Goal: Task Accomplishment & Management: Manage account settings

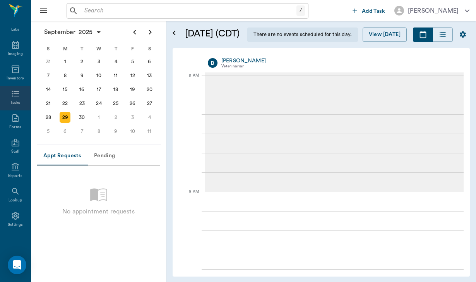
scroll to position [116, 0]
click at [16, 200] on div "Lookup" at bounding box center [16, 200] width 14 height 6
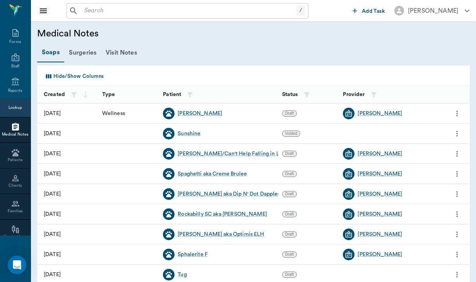
scroll to position [155, 0]
click at [12, 209] on div "Families" at bounding box center [15, 208] width 31 height 6
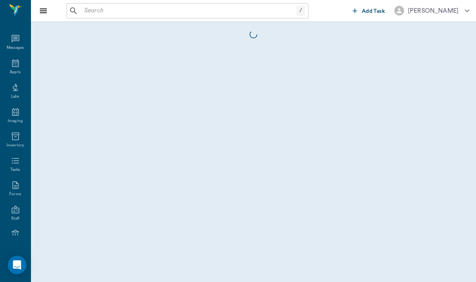
scroll to position [155, 0]
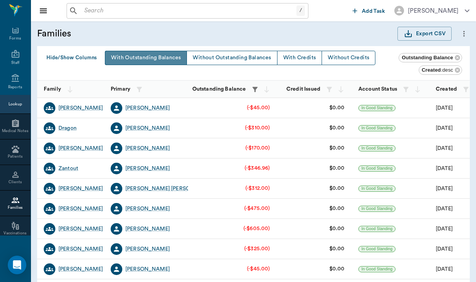
click at [158, 56] on button "With Outstanding Balances" at bounding box center [146, 58] width 82 height 14
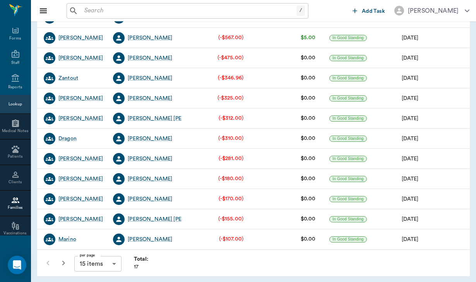
scroll to position [148, 0]
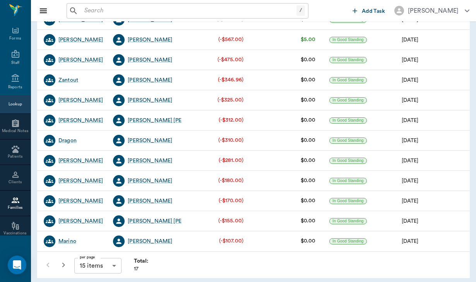
click at [116, 270] on body "/ ​ Add Task [PERSON_NAME] Nectar Messages Appts Labs Imaging Inventory Tasks F…" at bounding box center [238, 68] width 476 height 432
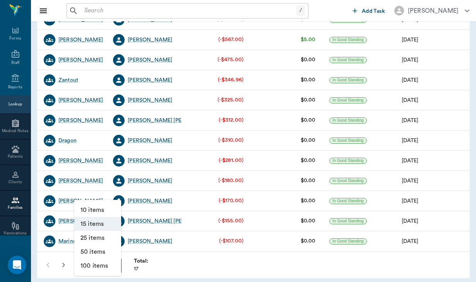
click at [108, 241] on li "25 items" at bounding box center [97, 237] width 47 height 14
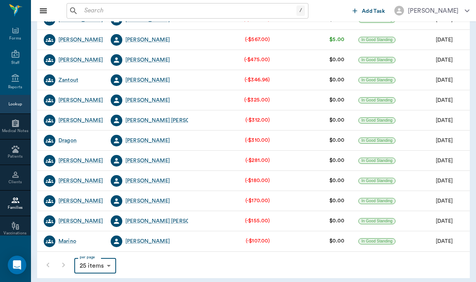
type input "25"
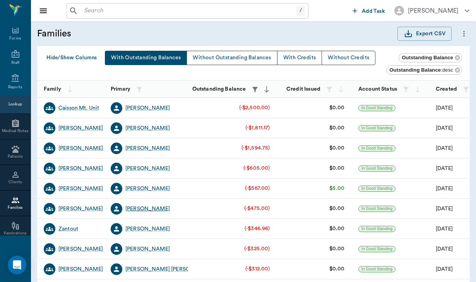
click at [151, 210] on div "[PERSON_NAME]" at bounding box center [147, 209] width 44 height 8
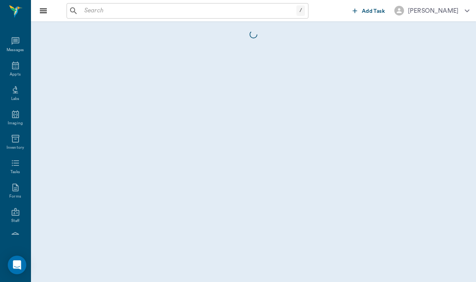
scroll to position [71, 0]
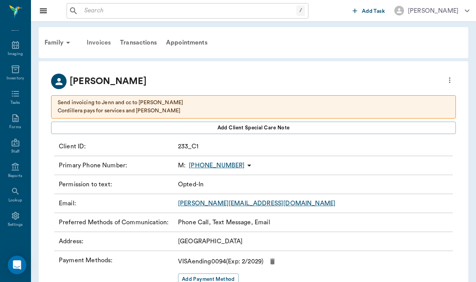
click at [102, 41] on div "Invoices" at bounding box center [98, 42] width 33 height 19
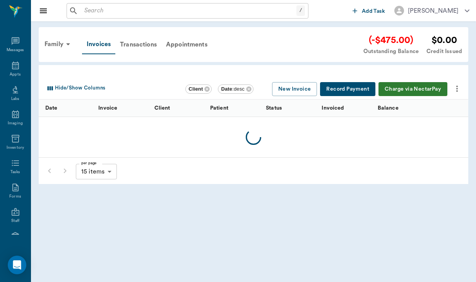
scroll to position [71, 0]
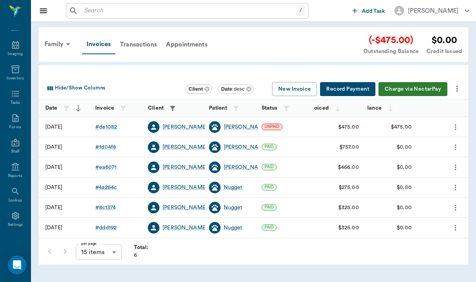
click at [401, 89] on button "Charge via NectarPay" at bounding box center [412, 89] width 69 height 14
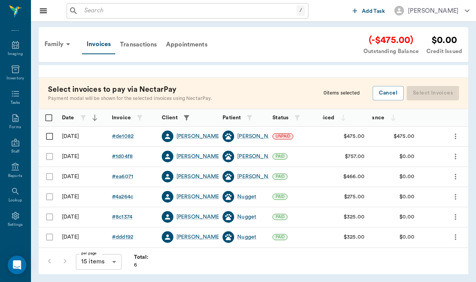
click at [50, 136] on input "Select row" at bounding box center [49, 136] width 16 height 16
checkbox input "false"
checkbox input "true"
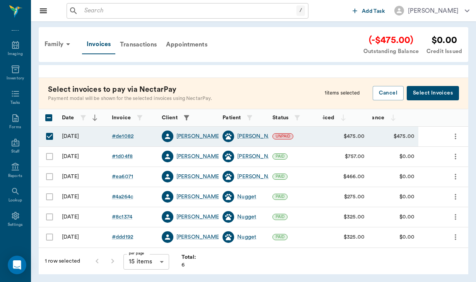
click at [445, 95] on button "Select Invoices" at bounding box center [432, 93] width 52 height 14
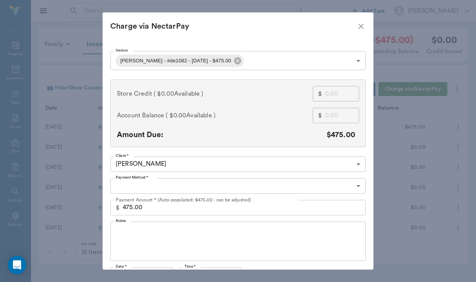
type input "CREDIT_CARDS_ON_FILE"
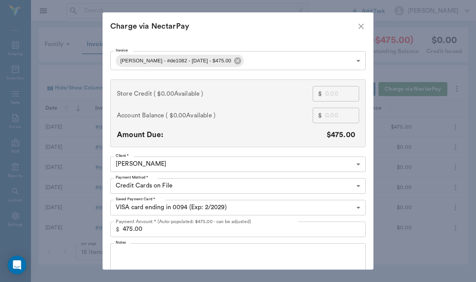
click at [137, 247] on div "x Notes" at bounding box center [237, 262] width 255 height 39
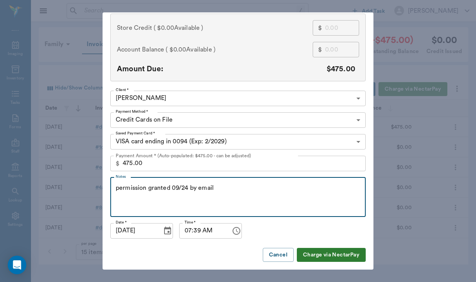
scroll to position [65, 0]
click at [116, 187] on textarea "permission granted 09/24 by email" at bounding box center [238, 197] width 244 height 27
type textarea "[PERSON_NAME] gave permission granted 09/24 by email"
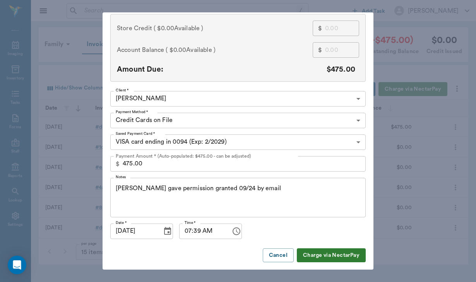
click at [312, 251] on button "Charge via NectarPay" at bounding box center [331, 255] width 69 height 14
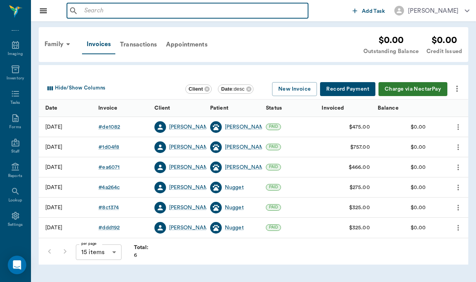
click at [112, 9] on input "text" at bounding box center [192, 10] width 223 height 11
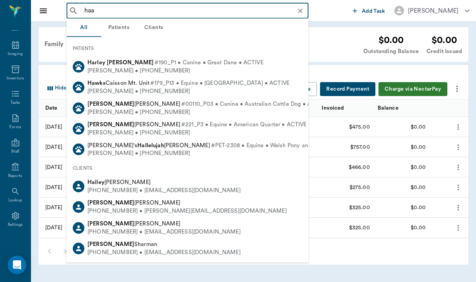
type input "[PERSON_NAME]"
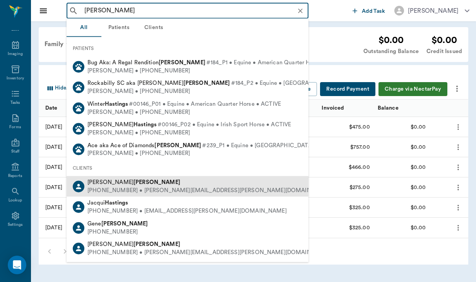
click at [143, 186] on div "[PHONE_NUMBER] • [PERSON_NAME][EMAIL_ADDRESS][PERSON_NAME][DOMAIN_NAME]" at bounding box center [209, 190] width 245 height 8
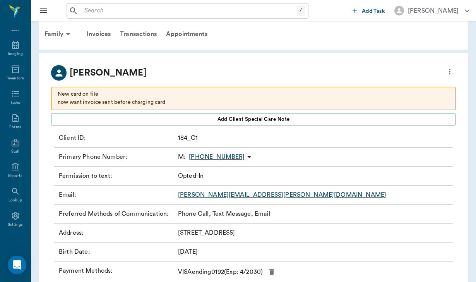
scroll to position [13, 0]
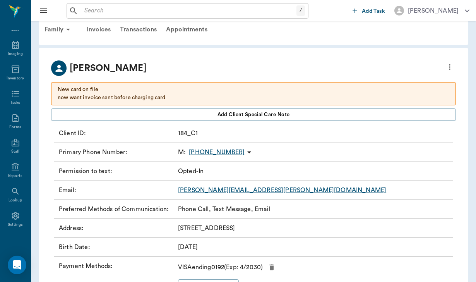
click at [104, 31] on div "Invoices" at bounding box center [98, 29] width 33 height 19
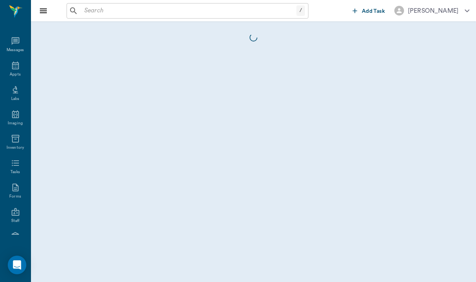
scroll to position [71, 0]
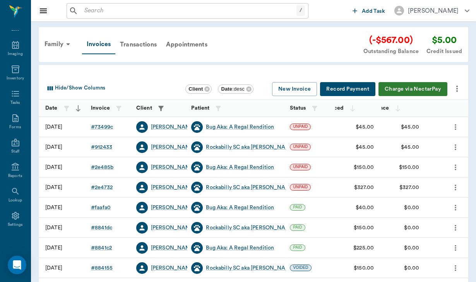
click at [408, 87] on button "Charge via NectarPay" at bounding box center [412, 89] width 69 height 14
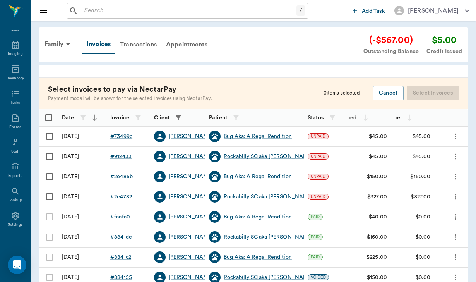
click at [49, 136] on input "Select row" at bounding box center [49, 136] width 16 height 16
checkbox input "false"
checkbox input "true"
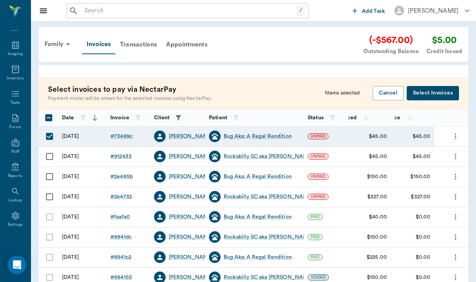
click at [50, 155] on input "Select row" at bounding box center [49, 156] width 16 height 16
checkbox input "true"
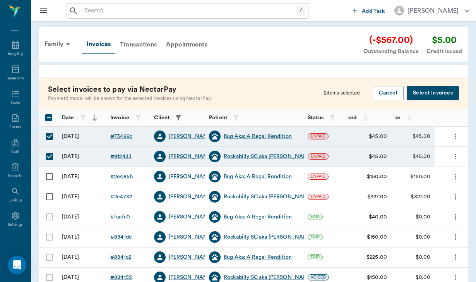
click at [48, 175] on input "Select row" at bounding box center [49, 176] width 16 height 16
checkbox input "true"
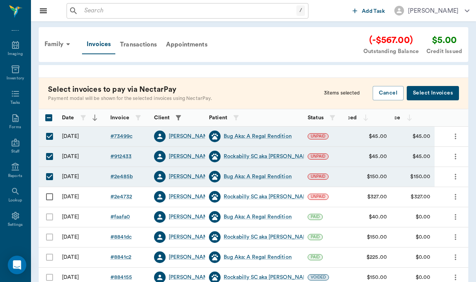
click at [50, 196] on input "Select row" at bounding box center [49, 196] width 16 height 16
checkbox input "true"
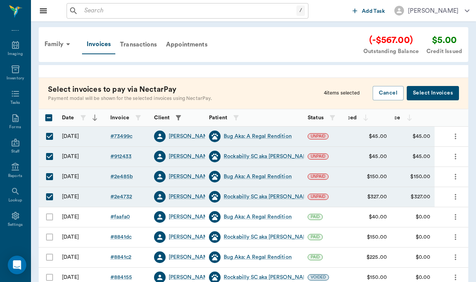
click at [417, 92] on button "Select Invoices" at bounding box center [432, 93] width 52 height 14
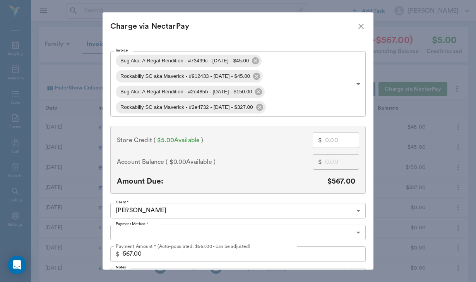
type input "CREDIT_CARDS_ON_FILE"
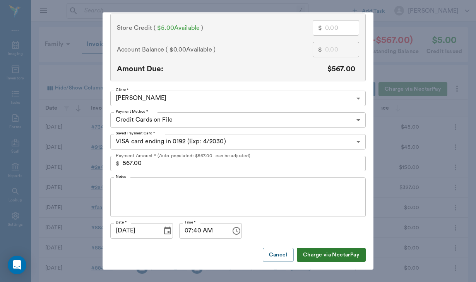
scroll to position [112, 0]
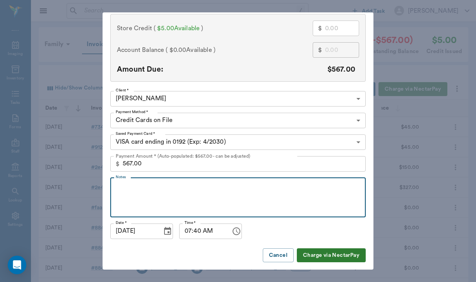
click at [138, 191] on textarea "Notes" at bounding box center [238, 197] width 244 height 27
type textarea "permission granted 09/22 by email"
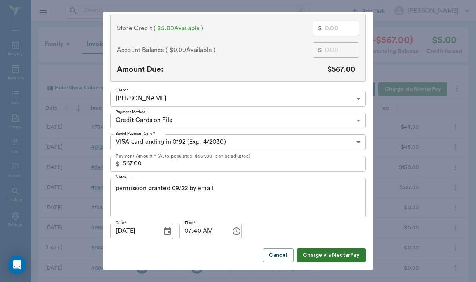
click at [325, 252] on button "Charge via NectarPay" at bounding box center [331, 255] width 69 height 14
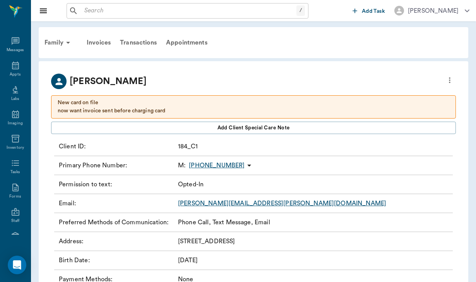
scroll to position [71, 0]
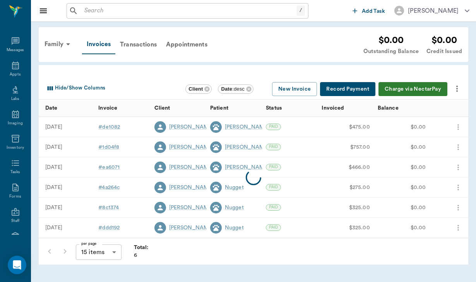
scroll to position [71, 0]
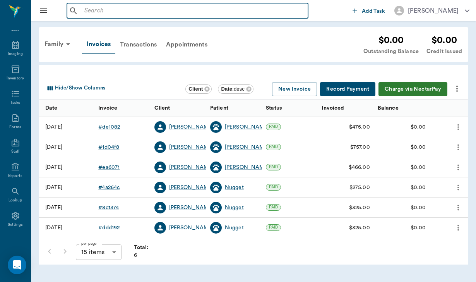
click at [87, 7] on input "text" at bounding box center [192, 10] width 223 height 11
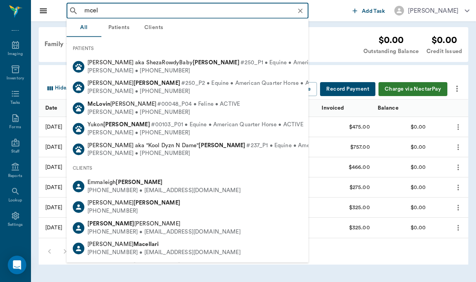
type input "mcelr"
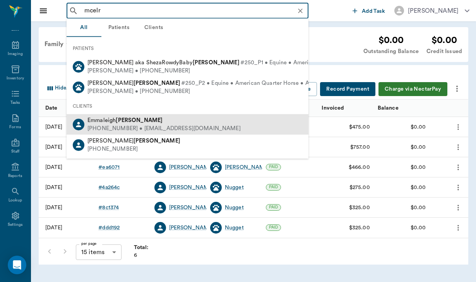
click at [126, 129] on div "[PHONE_NUMBER] • [EMAIL_ADDRESS][DOMAIN_NAME]" at bounding box center [163, 128] width 153 height 8
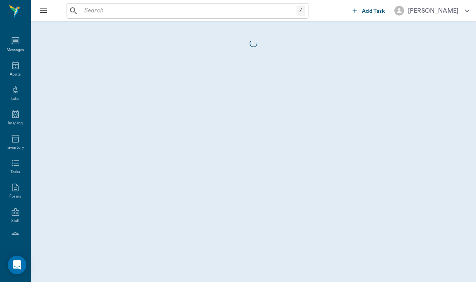
scroll to position [71, 0]
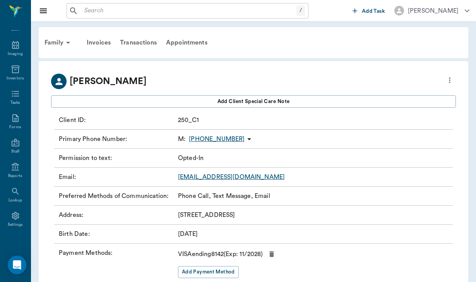
click at [244, 138] on icon at bounding box center [248, 138] width 9 height 9
click at [222, 156] on span "Send SMS Message" at bounding box center [197, 154] width 65 height 8
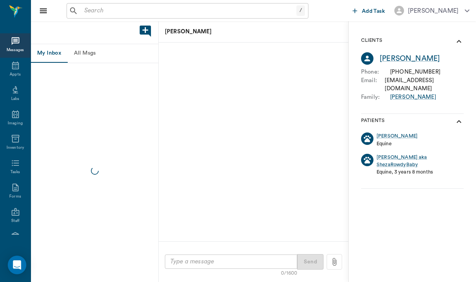
scroll to position [71, 0]
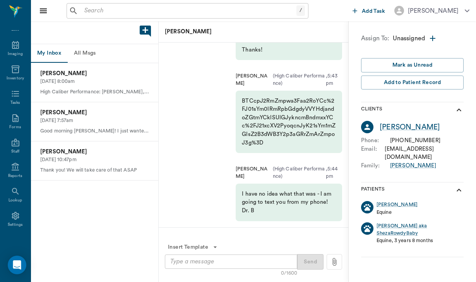
click at [199, 255] on div "x ​" at bounding box center [231, 261] width 132 height 14
click at [199, 256] on div "x ​" at bounding box center [231, 261] width 132 height 14
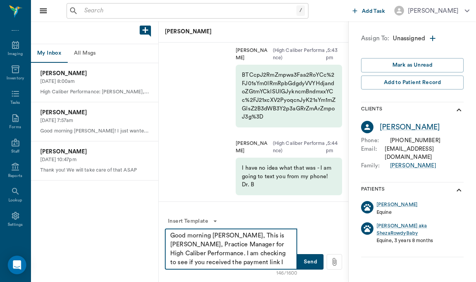
click at [196, 261] on textarea "Good morning [PERSON_NAME], This is [PERSON_NAME], Practice Manager for High Ca…" at bounding box center [230, 249] width 121 height 36
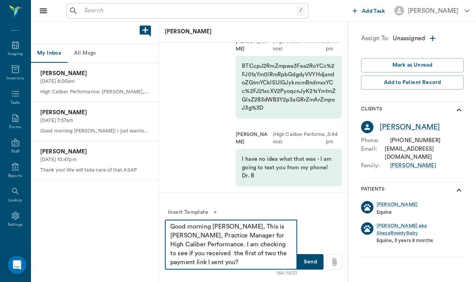
click at [249, 254] on textarea "Good morning [PERSON_NAME], This is [PERSON_NAME], Practice Manager for High Ca…" at bounding box center [230, 244] width 121 height 44
click at [278, 254] on textarea "Good morning [PERSON_NAME], This is [PERSON_NAME], Practice Manager for High Ca…" at bounding box center [230, 244] width 121 height 44
click at [200, 260] on textarea "Good morning [PERSON_NAME], This is [PERSON_NAME], Practice Manager for High Ca…" at bounding box center [230, 244] width 121 height 44
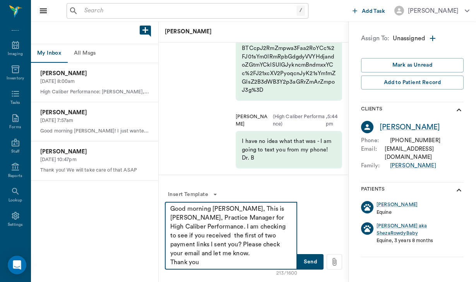
type textarea "Good morning [PERSON_NAME], This is [PERSON_NAME], Practice Manager for High Ca…"
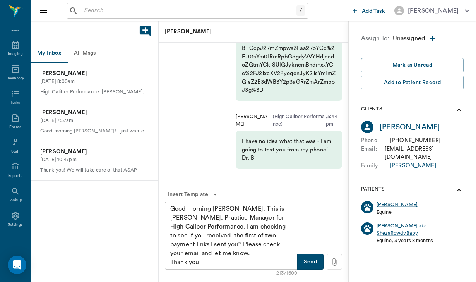
click at [316, 261] on button "Send" at bounding box center [310, 261] width 26 height 15
